Goal: Information Seeking & Learning: Learn about a topic

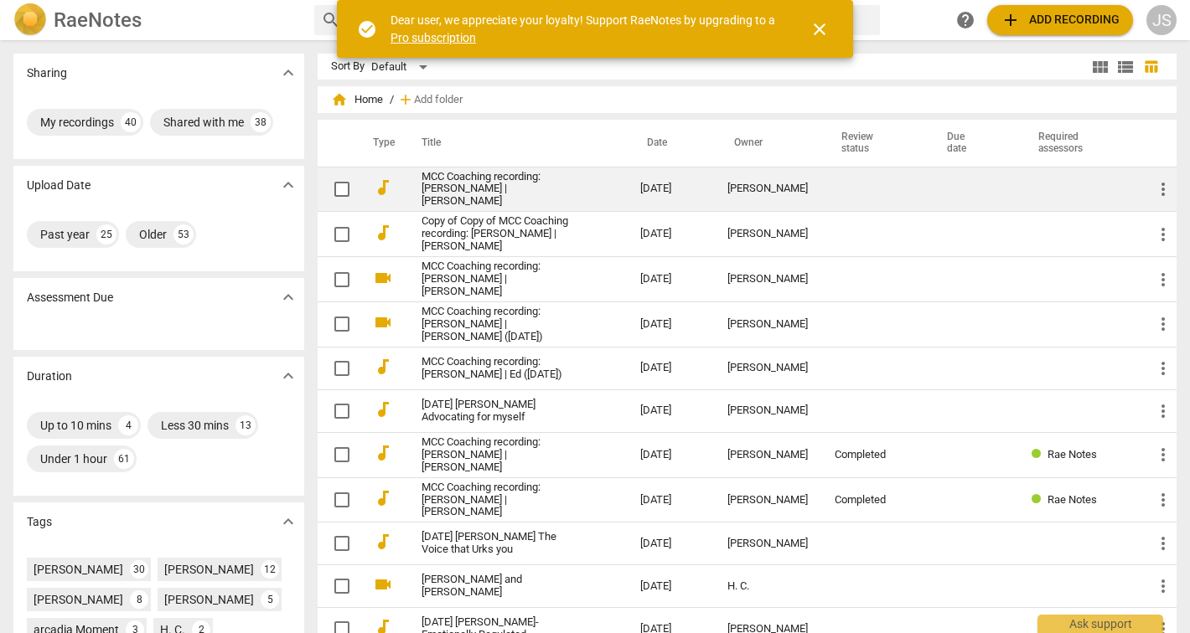
click at [473, 189] on link "MCC Coaching recording: [PERSON_NAME] | [PERSON_NAME]" at bounding box center [500, 190] width 158 height 38
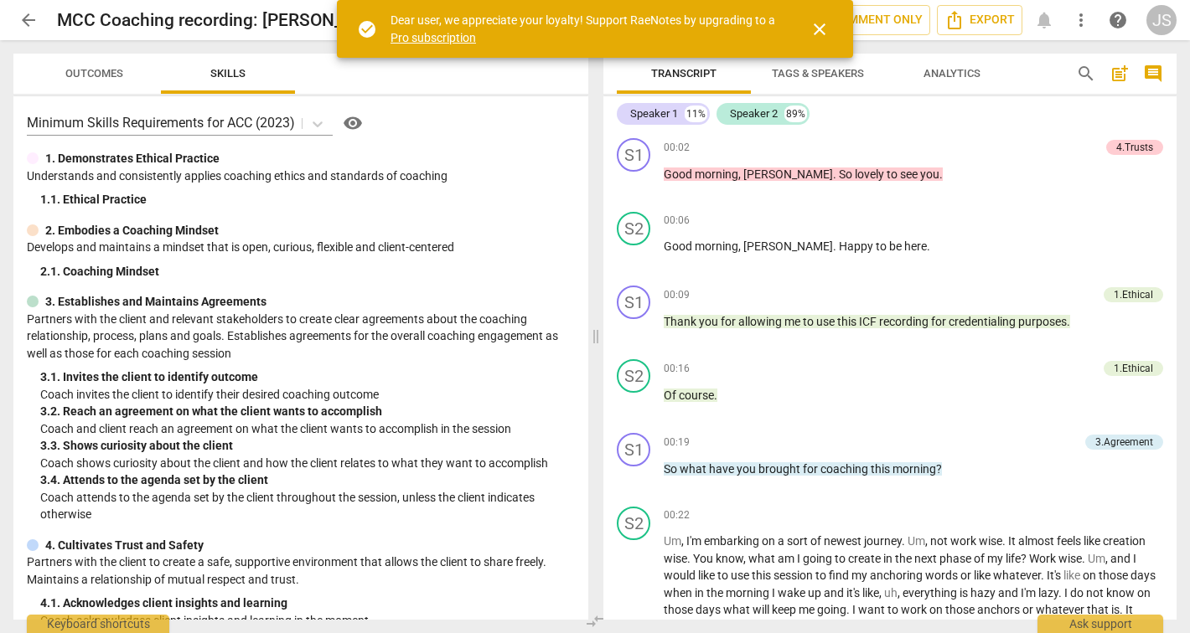
click at [825, 23] on span "close" at bounding box center [819, 29] width 20 height 20
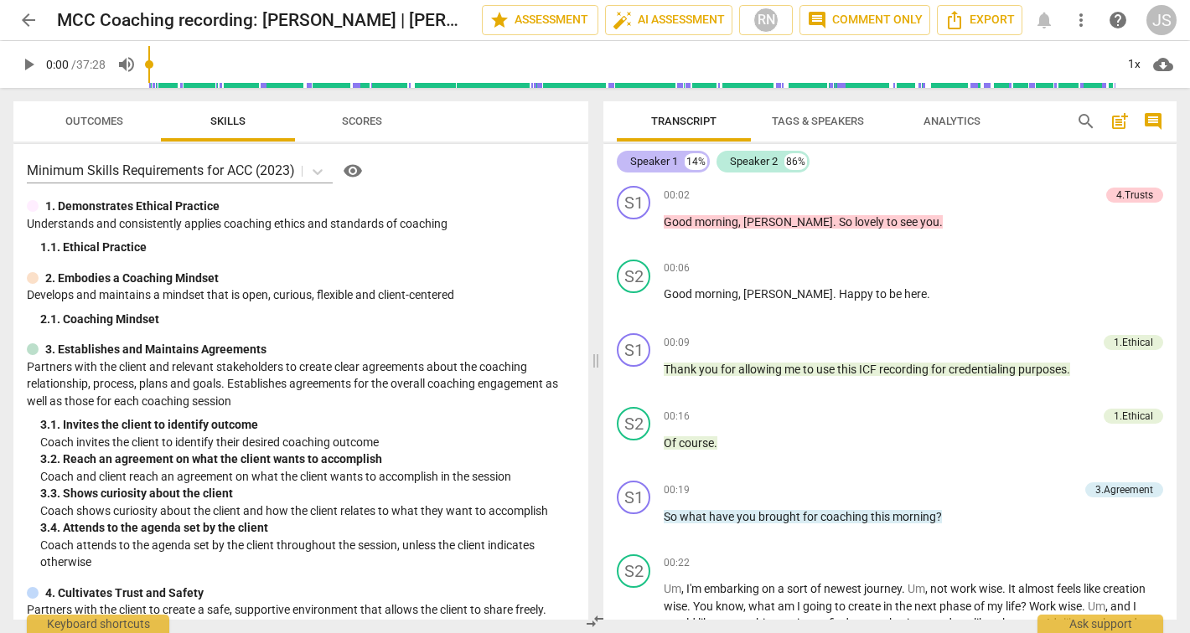
click at [679, 165] on div "Speaker 1 14%" at bounding box center [663, 162] width 93 height 22
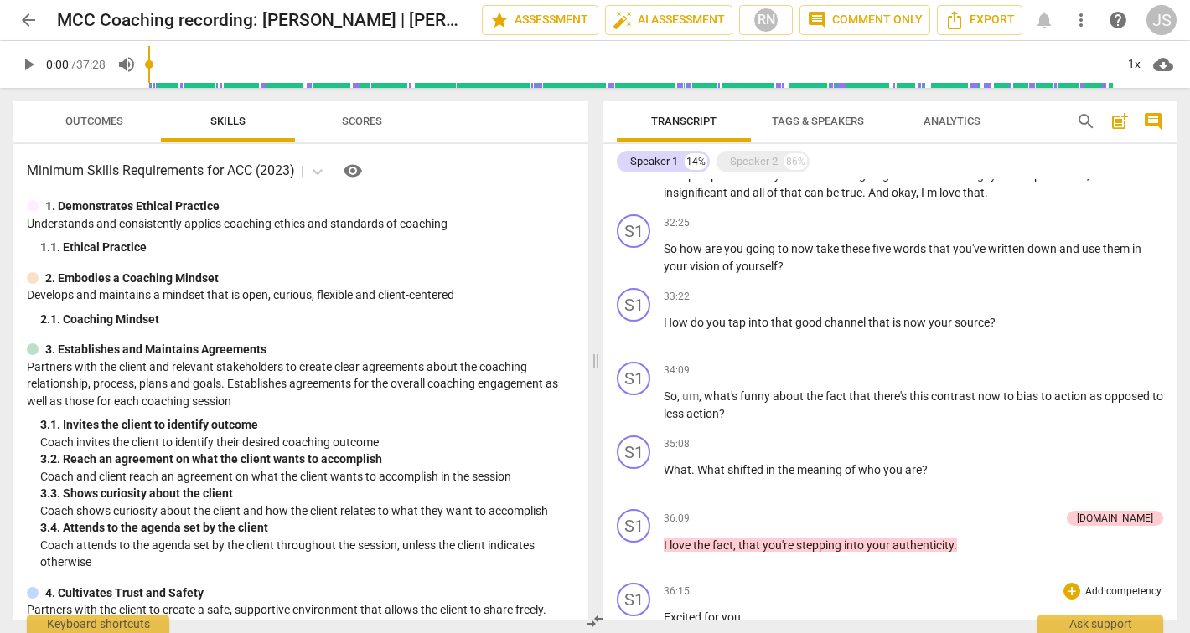
scroll to position [1955, 0]
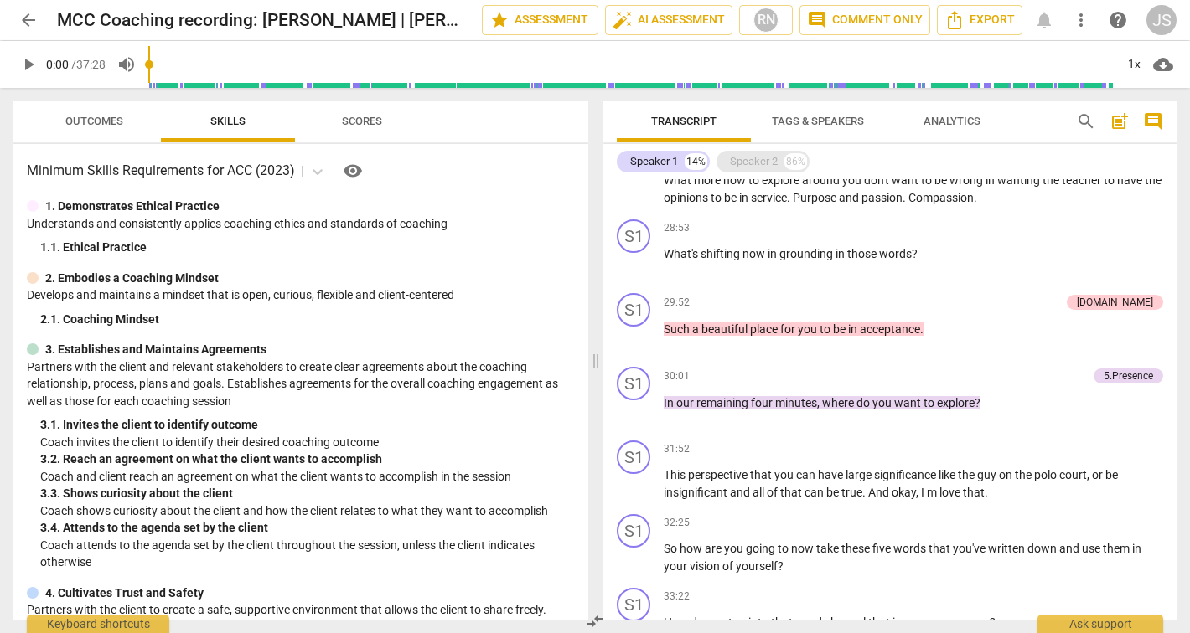
click at [753, 162] on div "Speaker 2" at bounding box center [754, 161] width 48 height 17
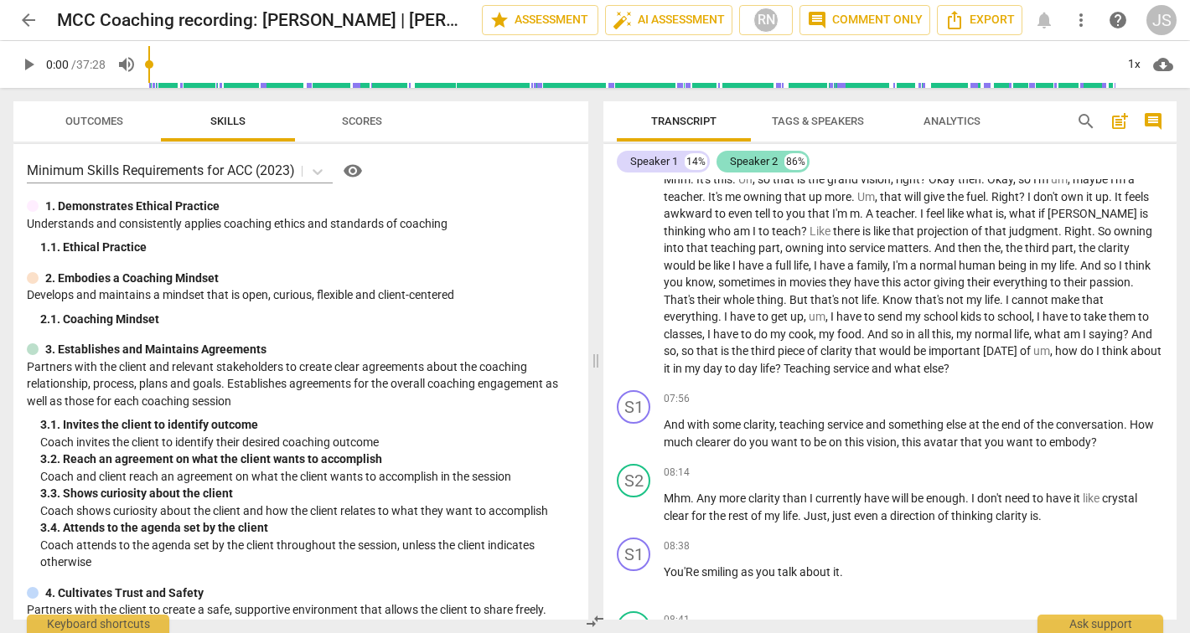
scroll to position [5876, 0]
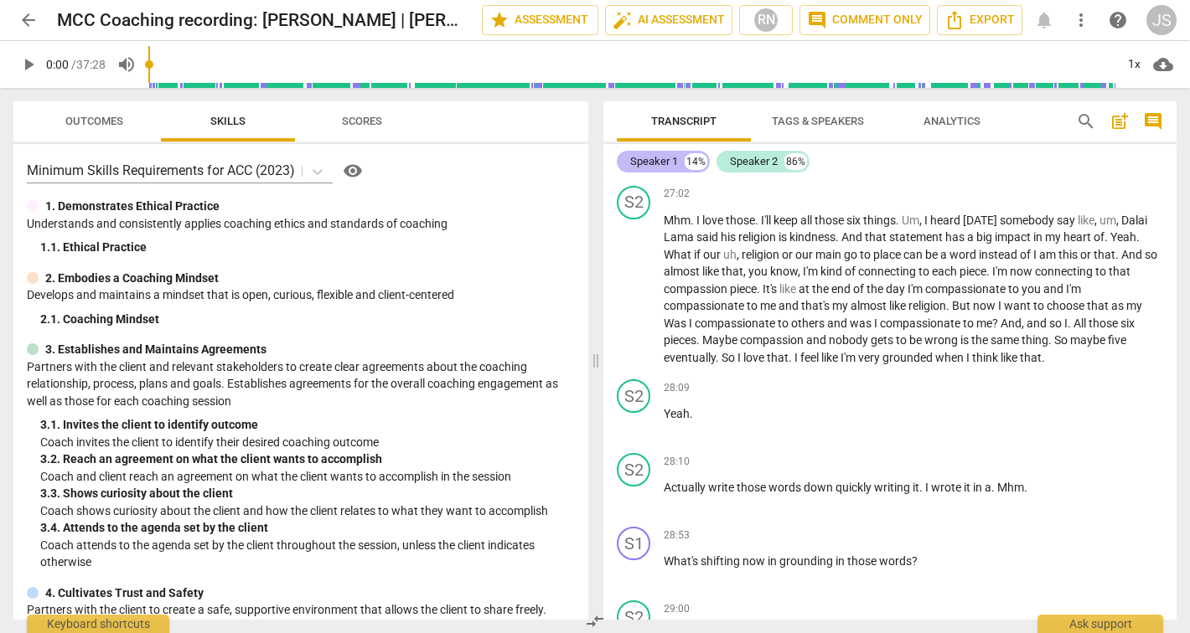
click at [650, 168] on div "Speaker 1" at bounding box center [654, 161] width 48 height 17
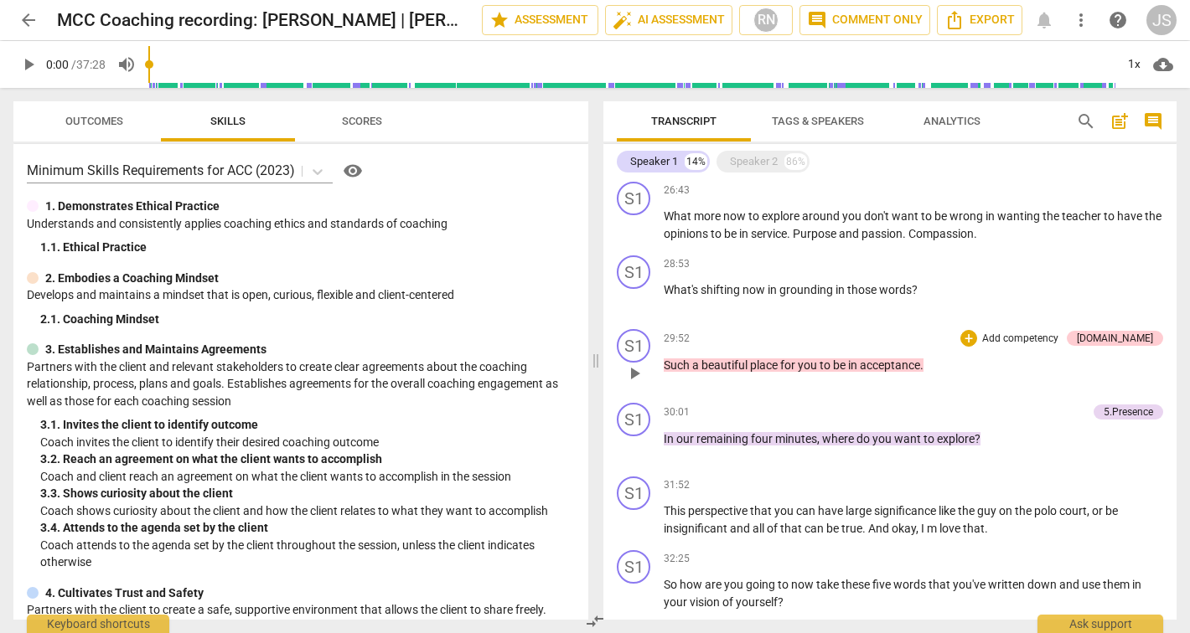
scroll to position [1632, 0]
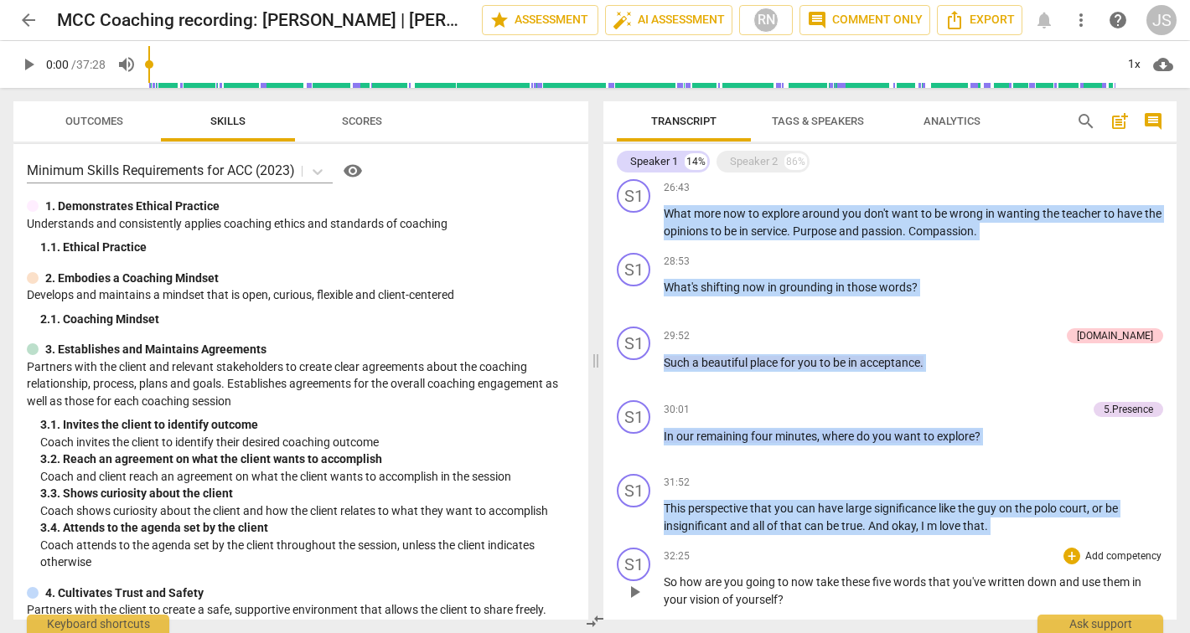
drag, startPoint x: 662, startPoint y: 209, endPoint x: 901, endPoint y: 543, distance: 410.6
click at [901, 543] on div "S1 play_arrow pause 00:02 + Add competency 4.Trusts keyboard_arrow_right Good m…" at bounding box center [889, 399] width 573 height 441
click at [757, 514] on span "that" at bounding box center [762, 508] width 24 height 13
